Goal: Task Accomplishment & Management: Manage account settings

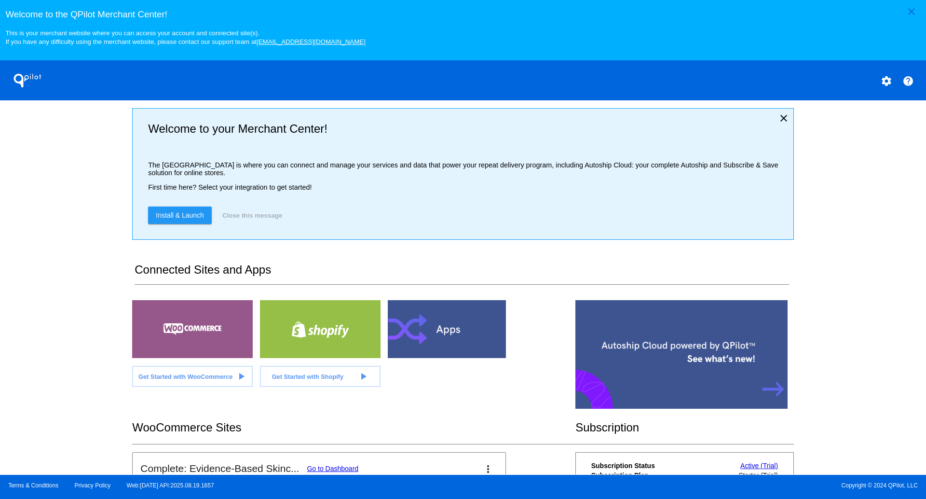
scroll to position [154, 0]
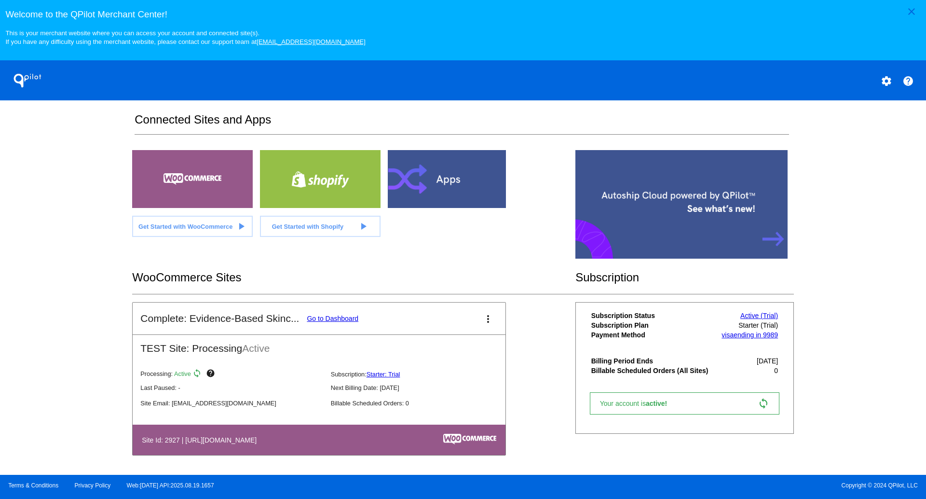
click at [423, 192] on div at bounding box center [448, 179] width 121 height 58
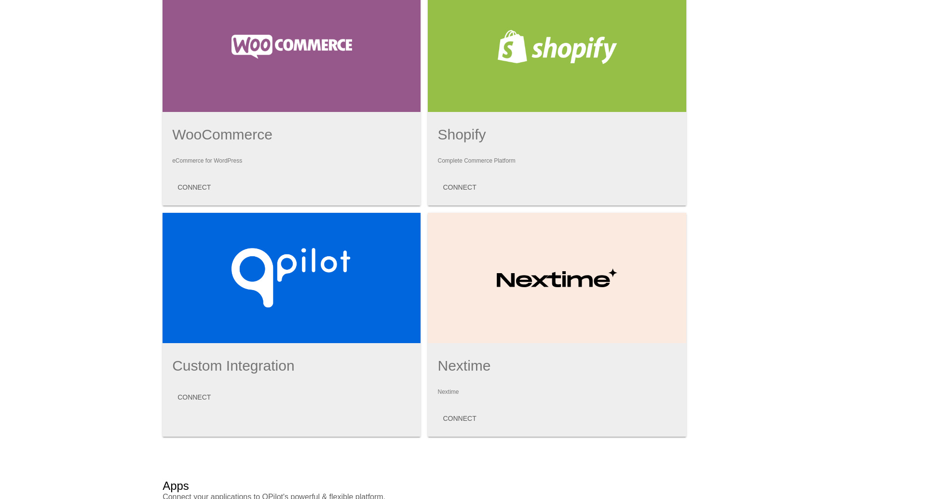
scroll to position [27, 0]
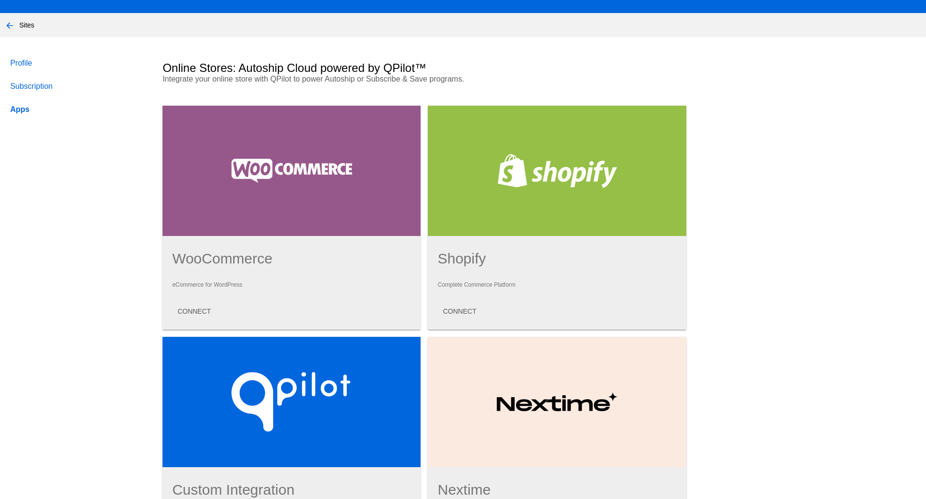
click at [283, 203] on div at bounding box center [292, 171] width 258 height 130
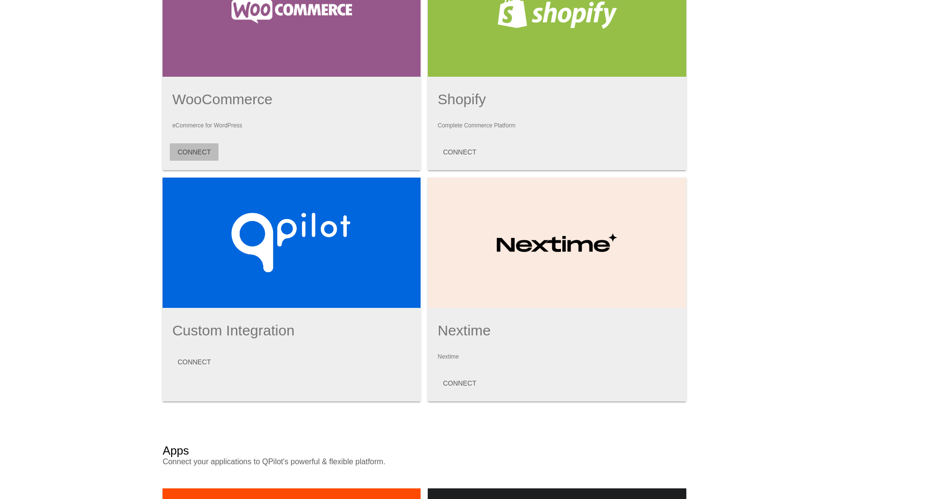
click at [198, 153] on span "CONNECT" at bounding box center [194, 152] width 33 height 8
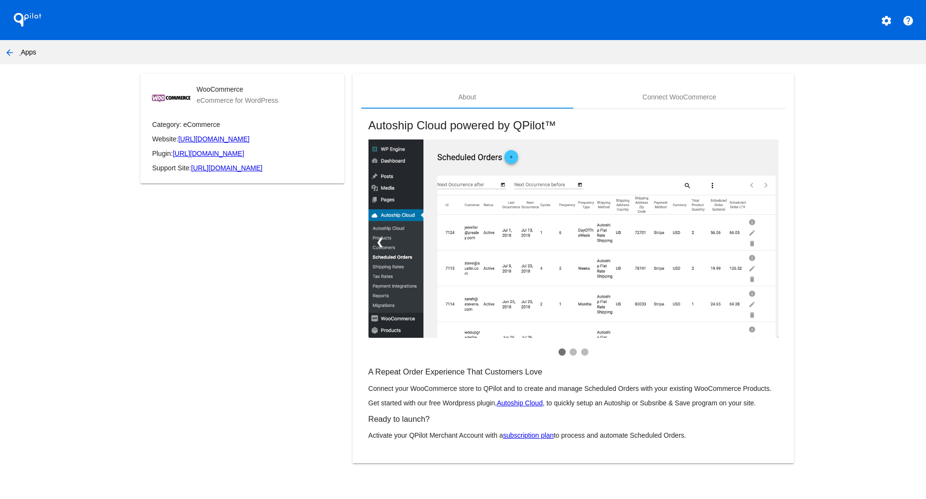
click at [21, 57] on nav "arrow_back Apps" at bounding box center [463, 52] width 926 height 24
click at [11, 52] on mat-icon "arrow_back" at bounding box center [10, 53] width 12 height 12
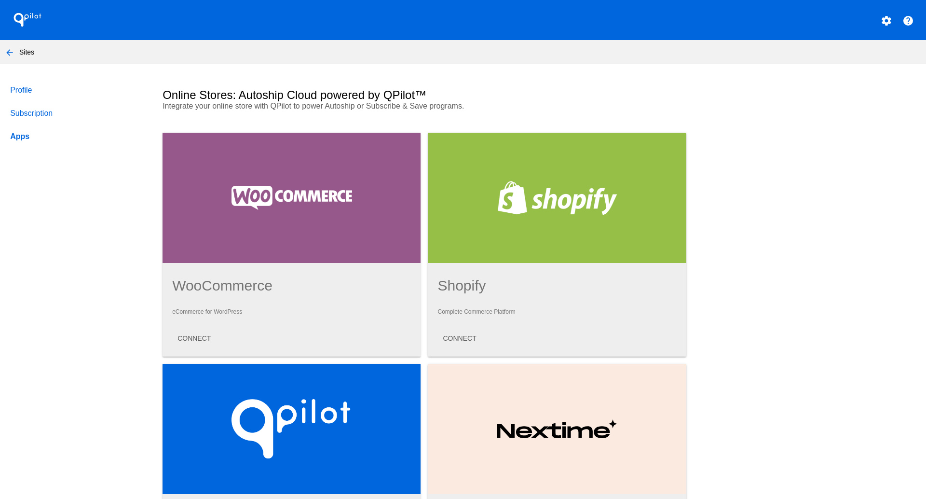
click at [31, 136] on link "Apps" at bounding box center [77, 136] width 138 height 23
click at [41, 116] on link "Subscription" at bounding box center [77, 113] width 138 height 23
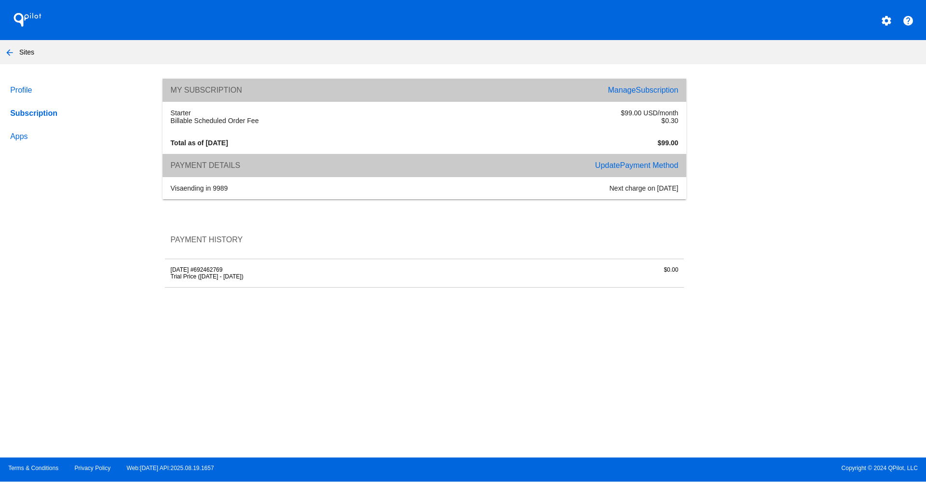
click at [620, 93] on link "Manage Subscription" at bounding box center [643, 90] width 70 height 8
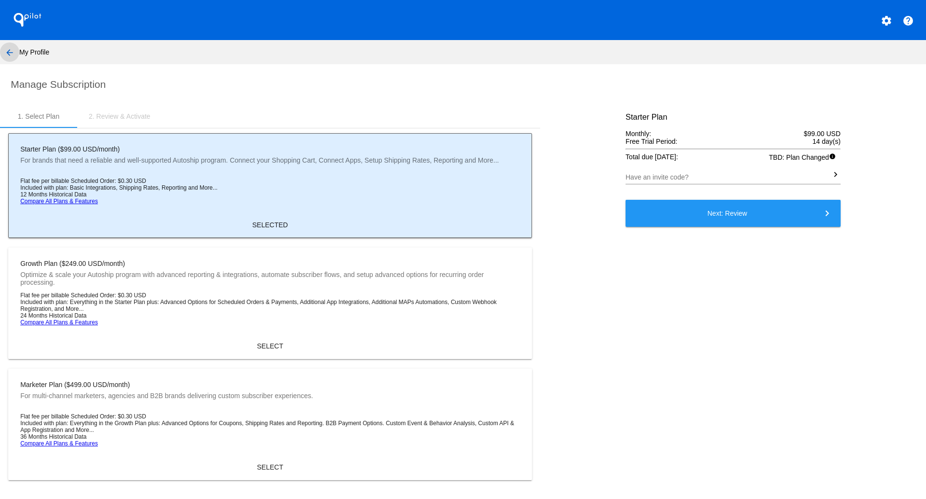
click at [4, 55] on mat-icon "arrow_back" at bounding box center [10, 53] width 12 height 12
